Goal: Find specific page/section: Find specific page/section

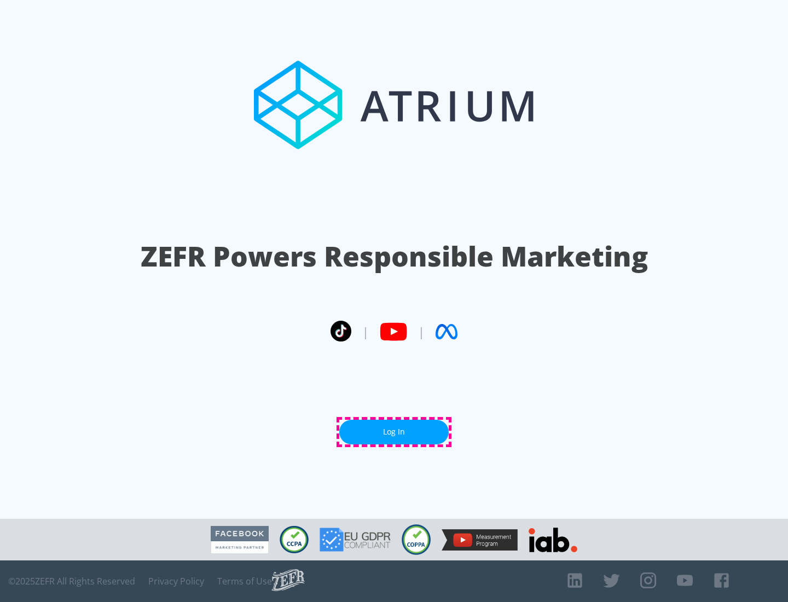
click at [394, 432] on link "Log In" at bounding box center [393, 432] width 109 height 25
